Goal: Information Seeking & Learning: Learn about a topic

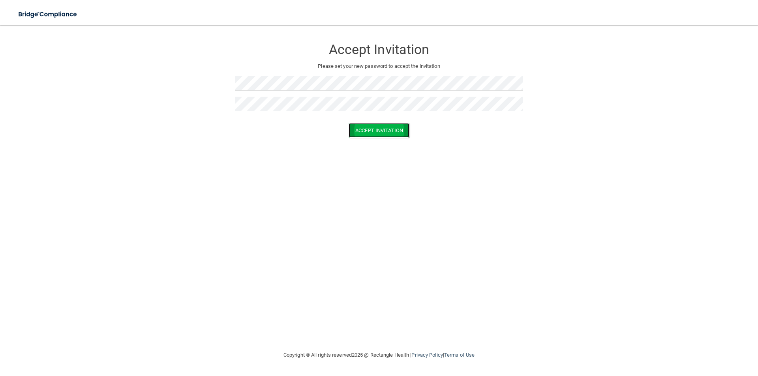
click at [370, 128] on button "Accept Invitation" at bounding box center [379, 130] width 61 height 15
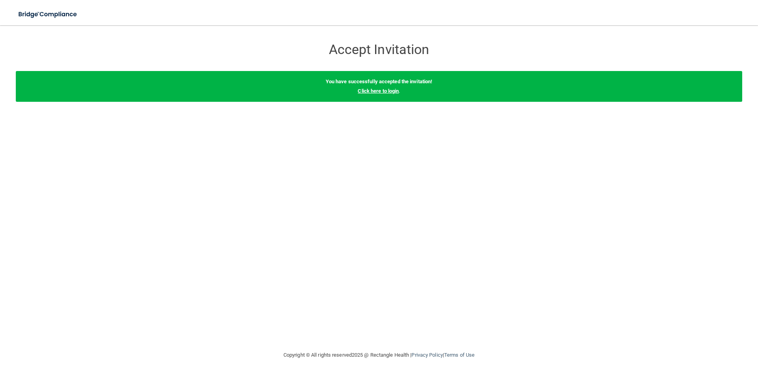
click at [384, 90] on link "Click here to login" at bounding box center [378, 91] width 41 height 6
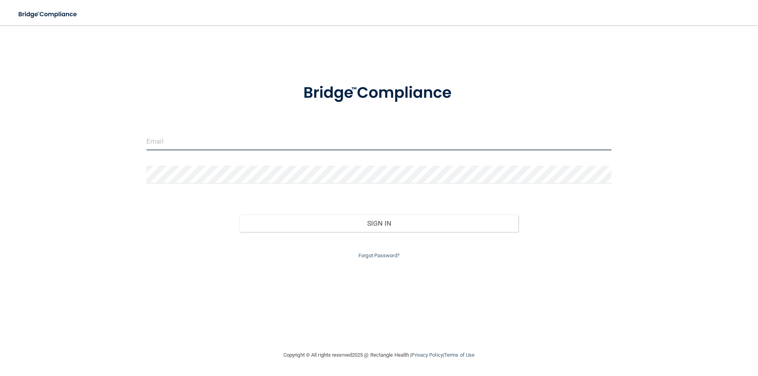
click at [189, 141] on input "email" at bounding box center [378, 142] width 465 height 18
type input "[EMAIL_ADDRESS][DOMAIN_NAME]"
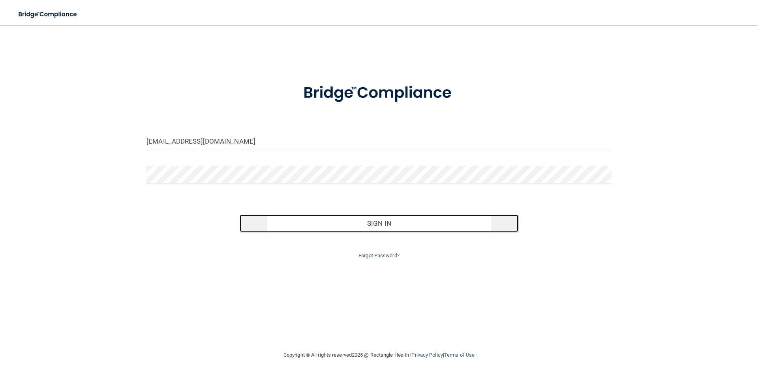
click at [395, 222] on button "Sign In" at bounding box center [379, 223] width 279 height 17
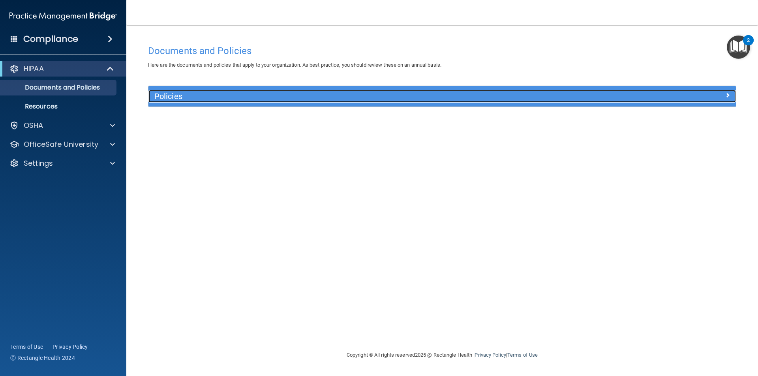
click at [168, 96] on h5 "Policies" at bounding box center [368, 96] width 429 height 9
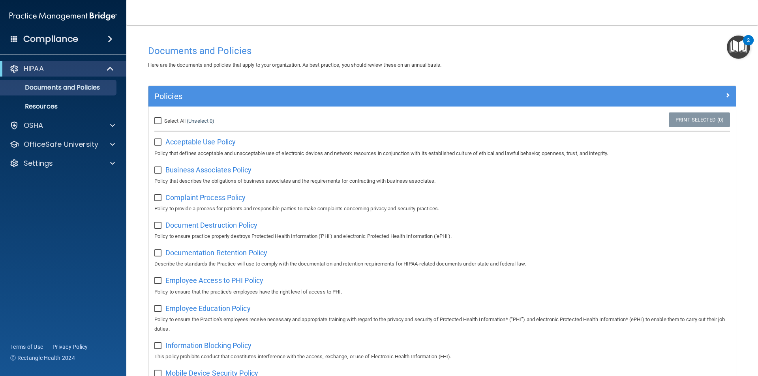
click at [193, 142] on span "Acceptable Use Policy" at bounding box center [200, 142] width 70 height 8
click at [158, 145] on input "checkbox" at bounding box center [158, 142] width 9 height 6
click at [157, 144] on input "checkbox" at bounding box center [158, 142] width 9 height 6
checkbox input "false"
click at [68, 41] on h4 "Compliance" at bounding box center [50, 39] width 55 height 11
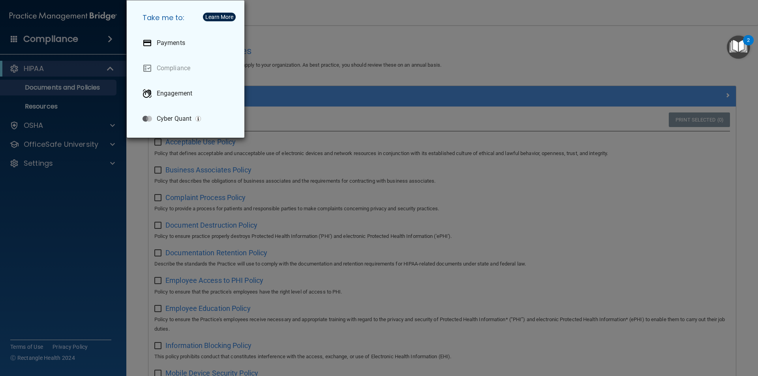
click at [503, 146] on div "Take me to: Payments Compliance Engagement Cyber Quant" at bounding box center [379, 188] width 758 height 376
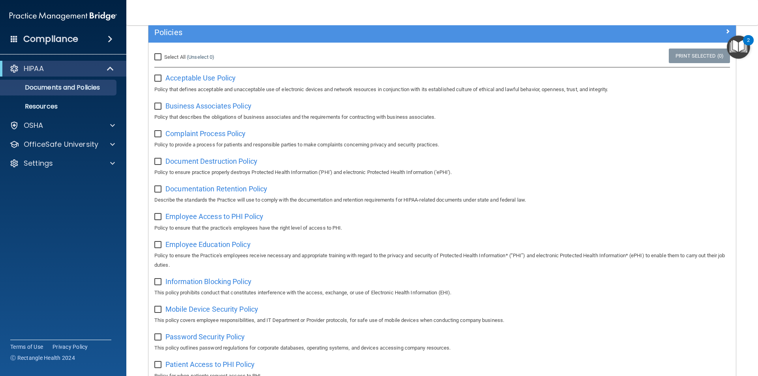
scroll to position [60, 0]
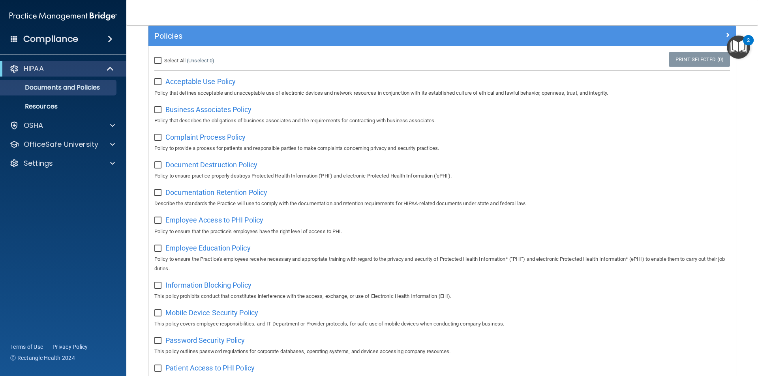
click at [735, 47] on img "Open Resource Center, 2 new notifications" at bounding box center [738, 47] width 23 height 23
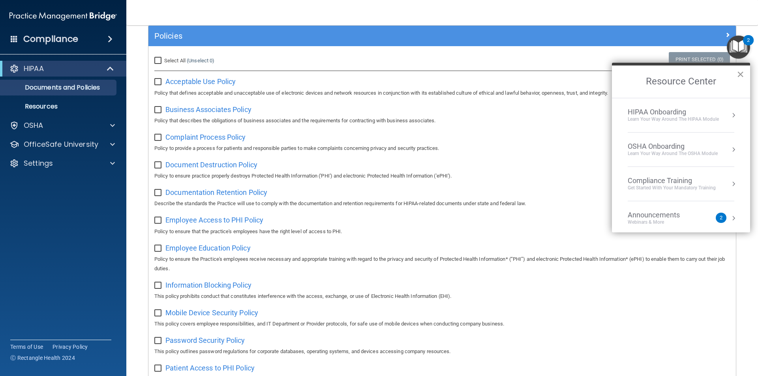
click at [740, 74] on button "×" at bounding box center [741, 74] width 8 height 13
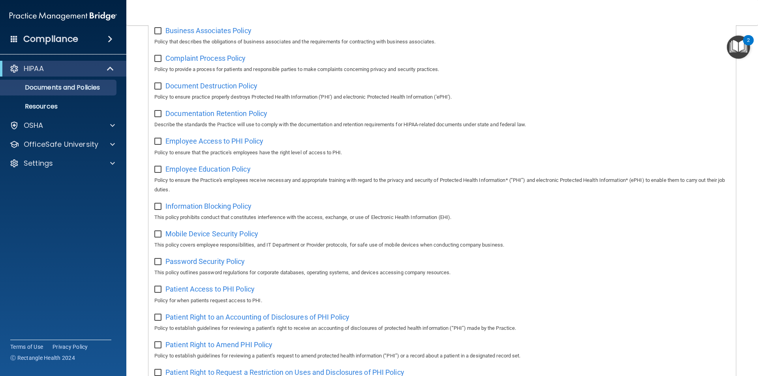
scroll to position [0, 0]
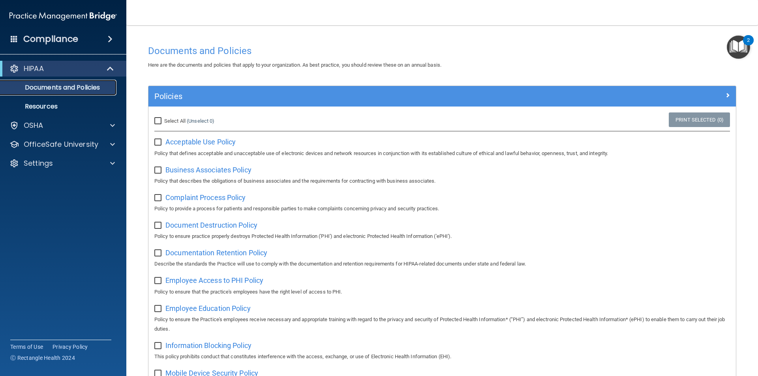
click at [68, 89] on p "Documents and Policies" at bounding box center [59, 88] width 108 height 8
click at [39, 123] on p "OSHA" at bounding box center [34, 125] width 20 height 9
click at [82, 38] on div "Compliance" at bounding box center [63, 38] width 126 height 17
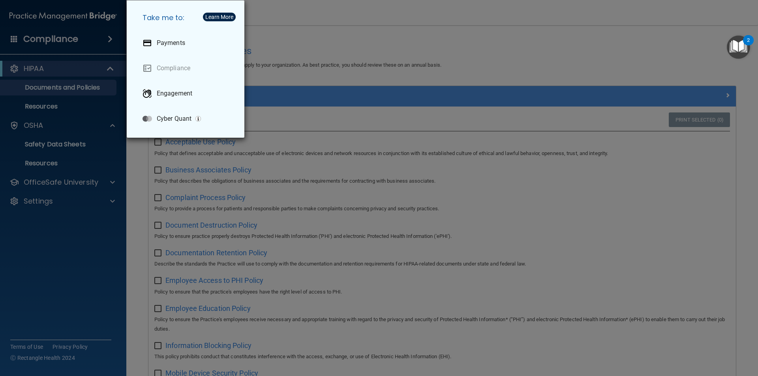
click at [397, 24] on div "Take me to: Payments Compliance Engagement Cyber Quant" at bounding box center [379, 188] width 758 height 376
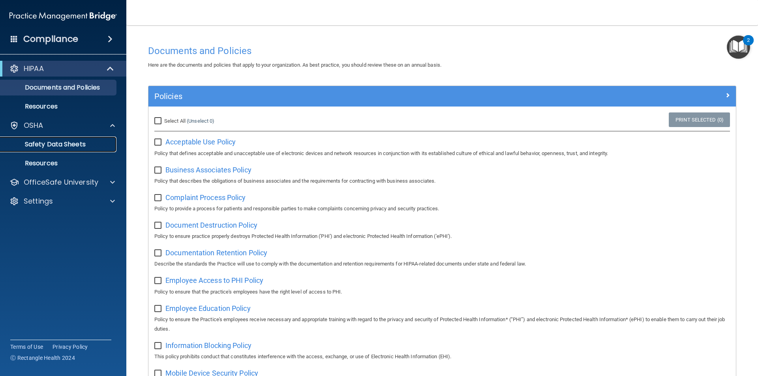
click at [58, 141] on p "Safety Data Sheets" at bounding box center [59, 145] width 108 height 8
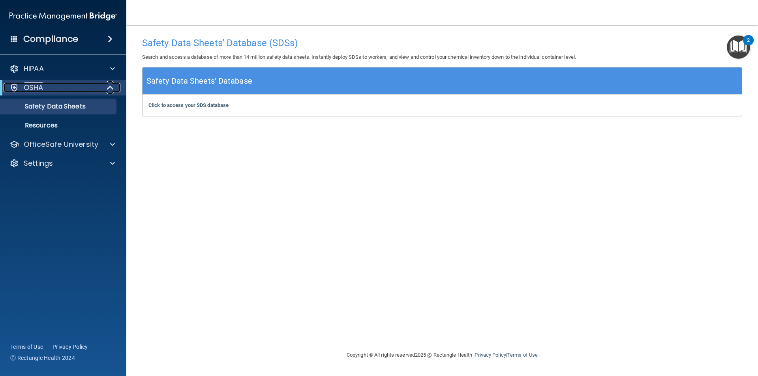
click at [111, 88] on span at bounding box center [111, 87] width 7 height 9
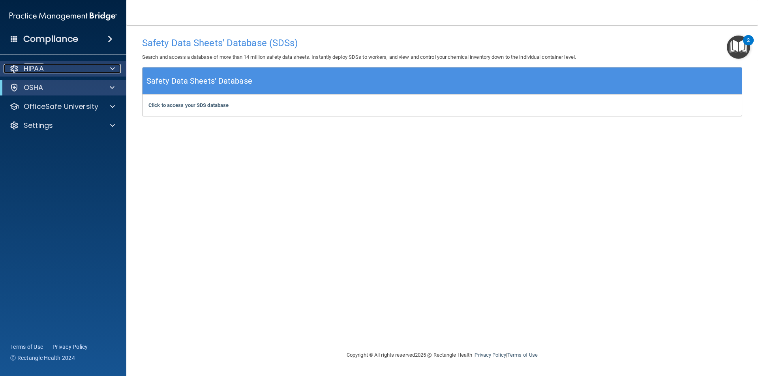
click at [28, 70] on p "HIPAA" at bounding box center [34, 68] width 20 height 9
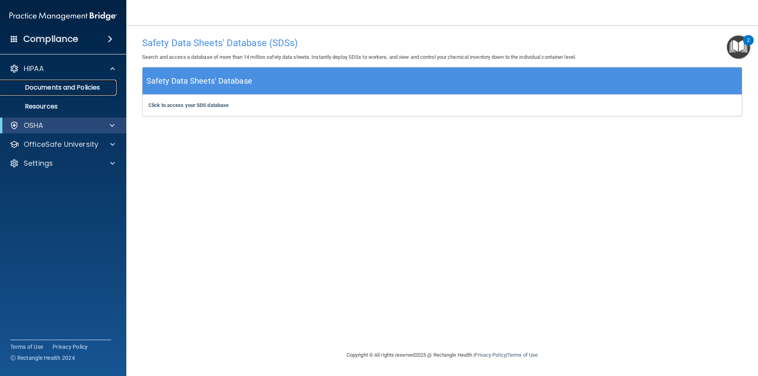
click at [55, 85] on p "Documents and Policies" at bounding box center [59, 88] width 108 height 8
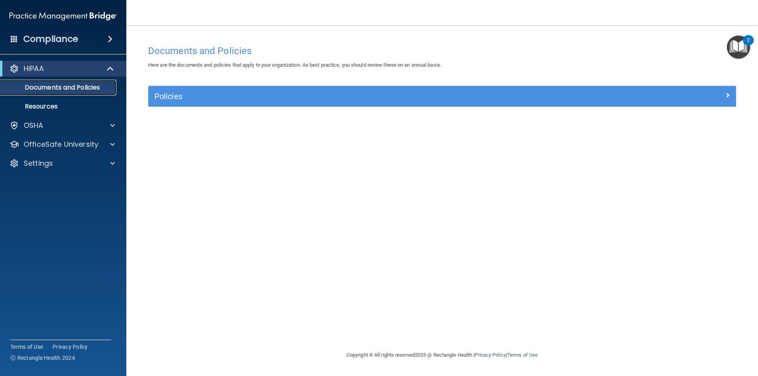
click at [62, 89] on p "Documents and Policies" at bounding box center [59, 88] width 108 height 8
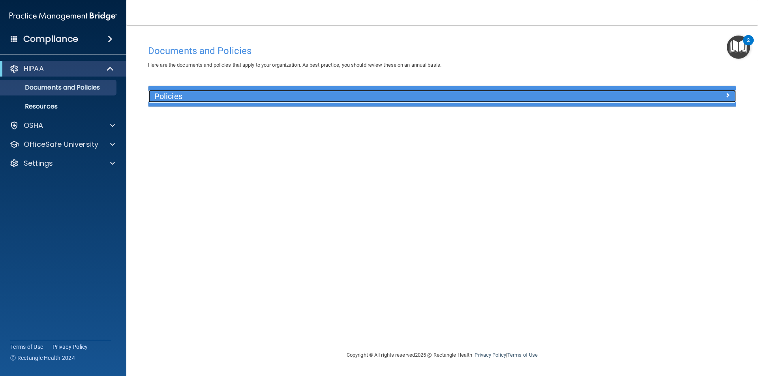
click at [199, 96] on h5 "Policies" at bounding box center [368, 96] width 429 height 9
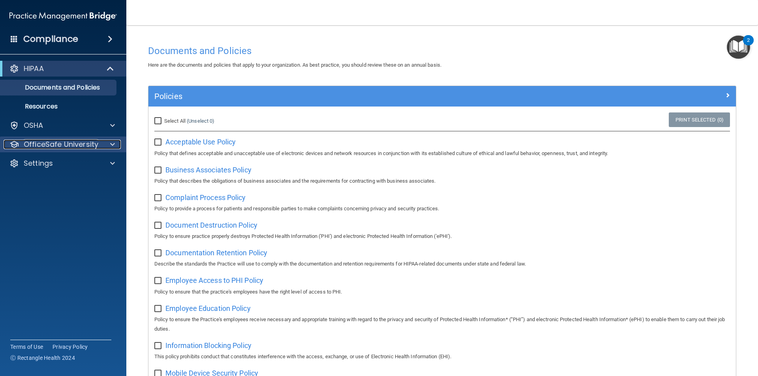
click at [59, 143] on p "OfficeSafe University" at bounding box center [61, 144] width 75 height 9
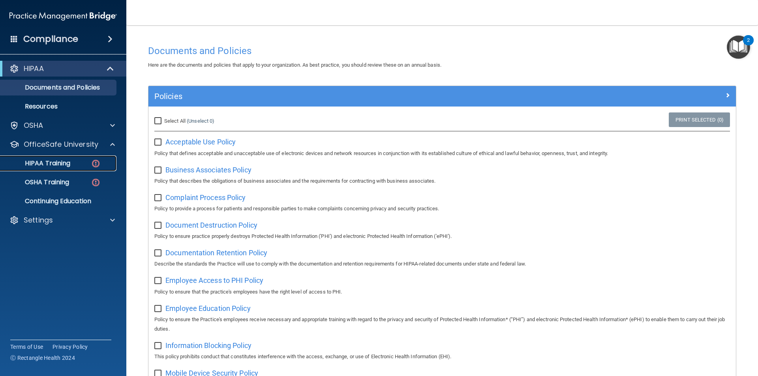
click at [66, 164] on p "HIPAA Training" at bounding box center [37, 163] width 65 height 8
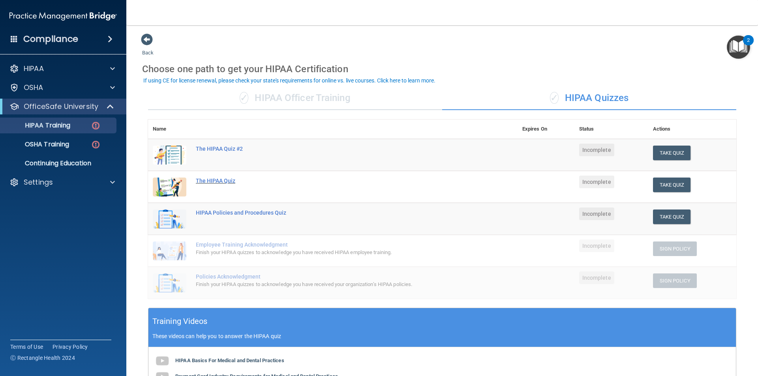
click at [216, 182] on div "The HIPAA Quiz" at bounding box center [337, 181] width 282 height 6
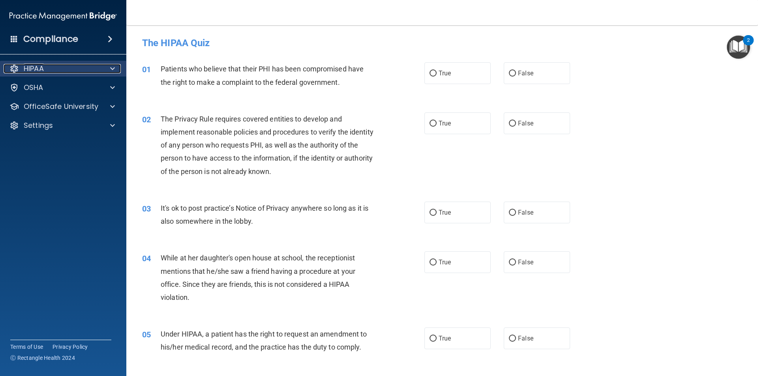
click at [35, 68] on p "HIPAA" at bounding box center [34, 68] width 20 height 9
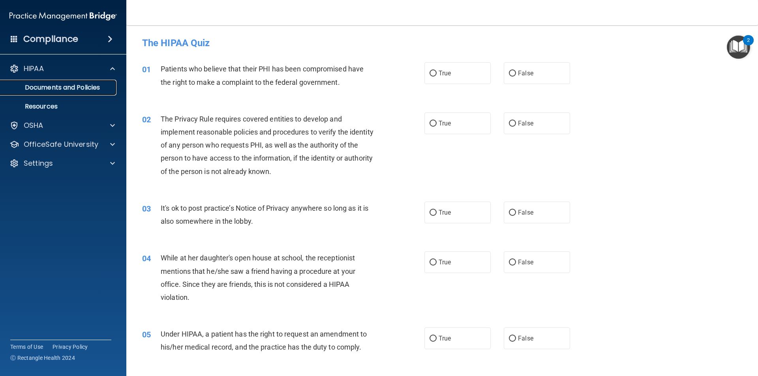
click at [57, 88] on p "Documents and Policies" at bounding box center [59, 88] width 108 height 8
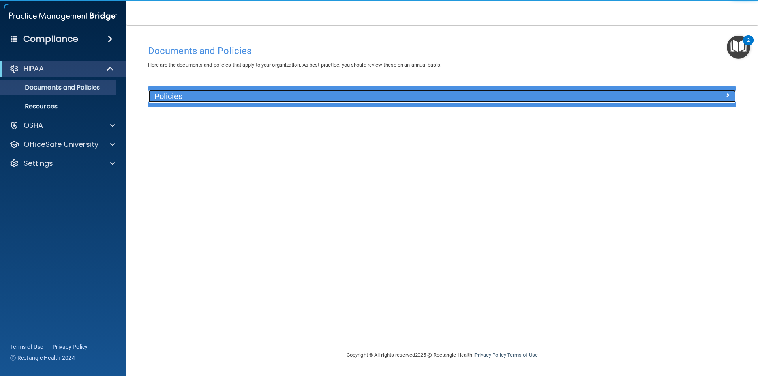
click at [190, 94] on h5 "Policies" at bounding box center [368, 96] width 429 height 9
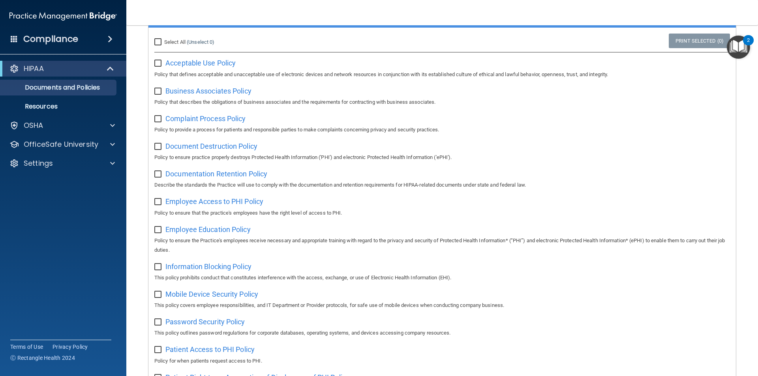
scroll to position [39, 0]
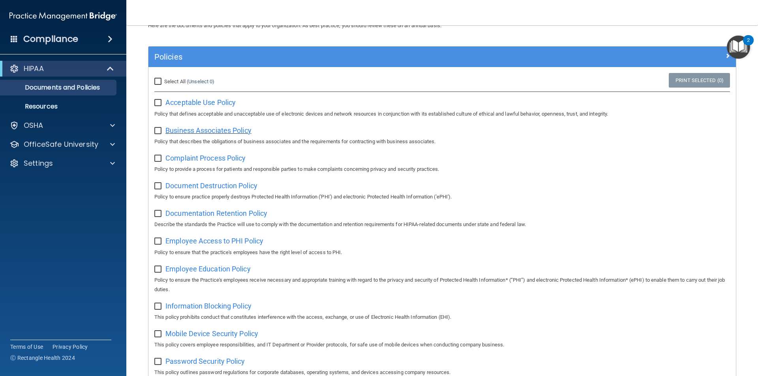
click at [232, 131] on span "Business Associates Policy" at bounding box center [208, 130] width 86 height 8
